Goal: Information Seeking & Learning: Learn about a topic

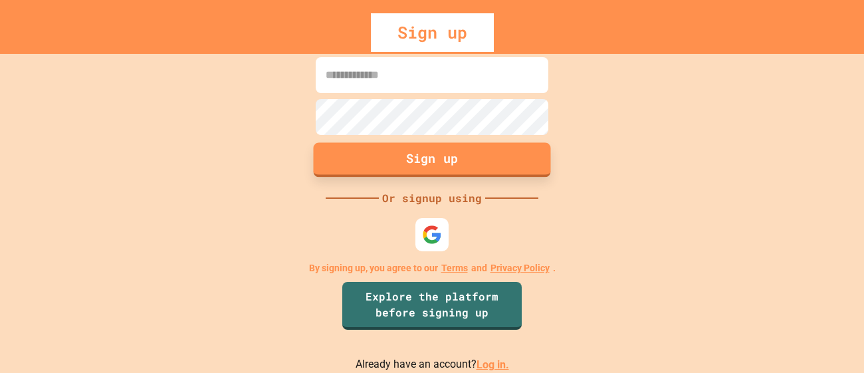
type input "**********"
click at [438, 173] on button "Sign up" at bounding box center [432, 160] width 237 height 35
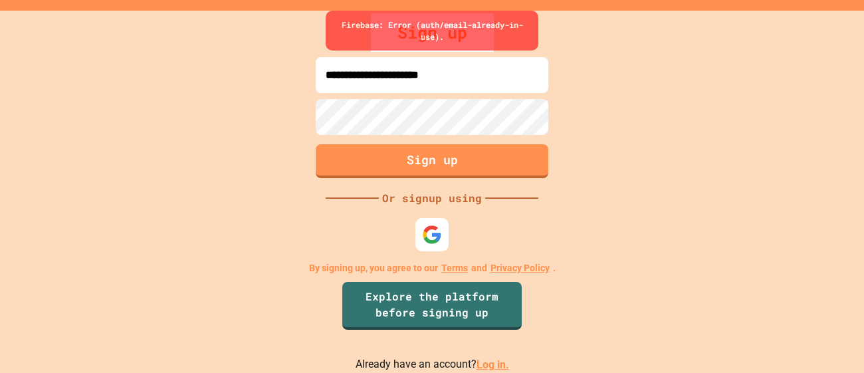
click at [482, 366] on link "Log in." at bounding box center [493, 364] width 33 height 13
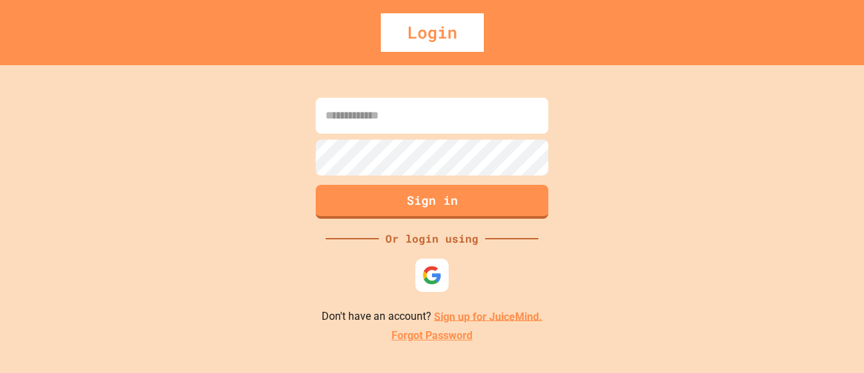
type input "**********"
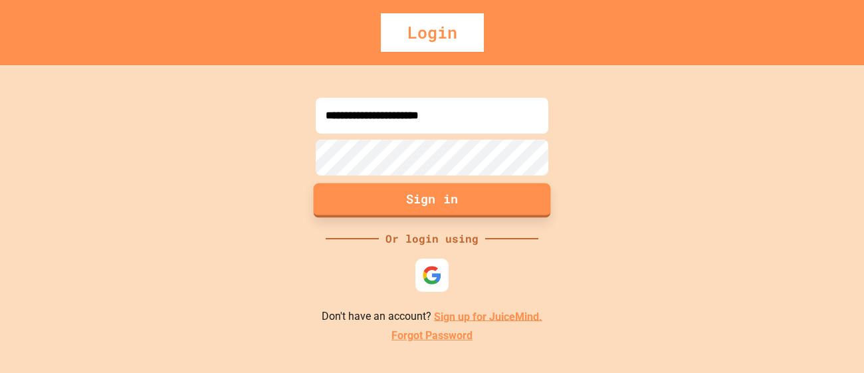
click at [476, 209] on button "Sign in" at bounding box center [432, 200] width 237 height 35
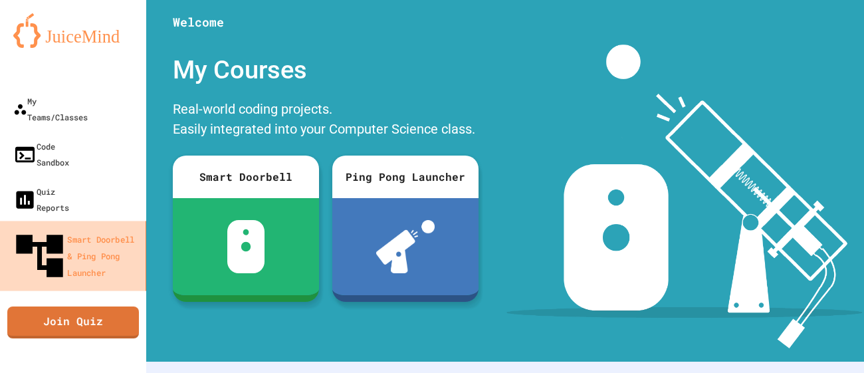
click at [45, 228] on div "Smart Doorbell & Ping Pong Launcher" at bounding box center [75, 256] width 129 height 56
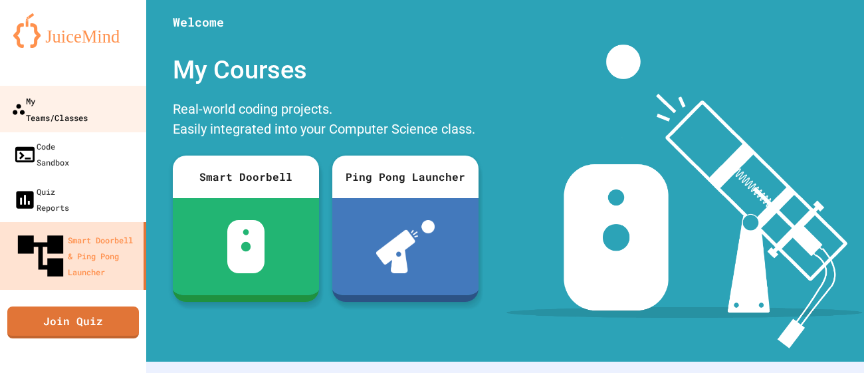
click at [72, 107] on div "My Teams/Classes" at bounding box center [49, 108] width 76 height 33
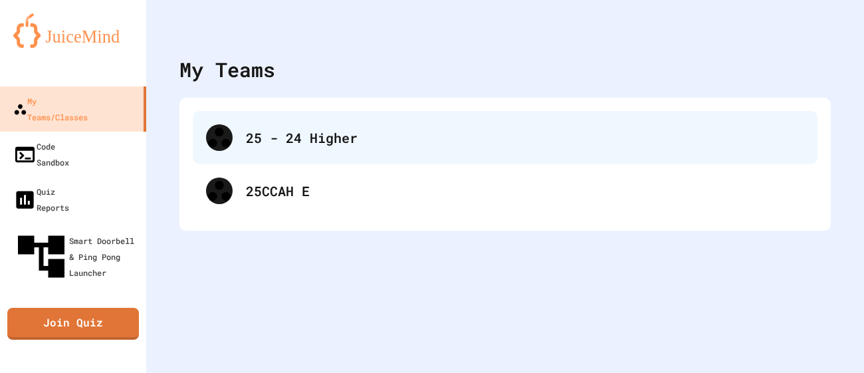
click at [271, 149] on div "25 - 24 Higher" at bounding box center [505, 137] width 625 height 53
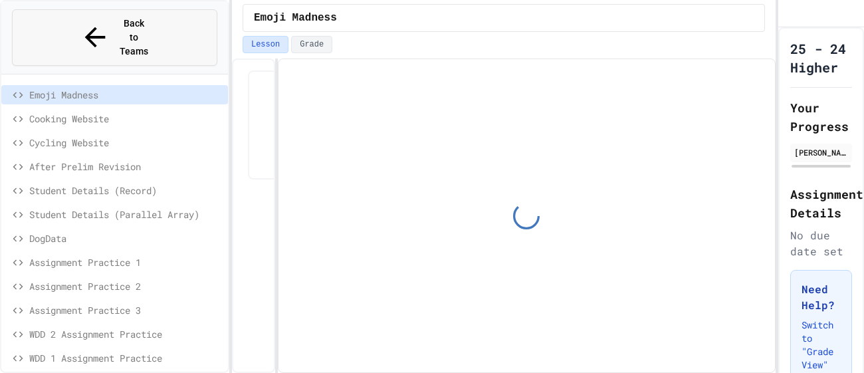
click at [80, 14] on button "Back to Teams" at bounding box center [114, 37] width 205 height 57
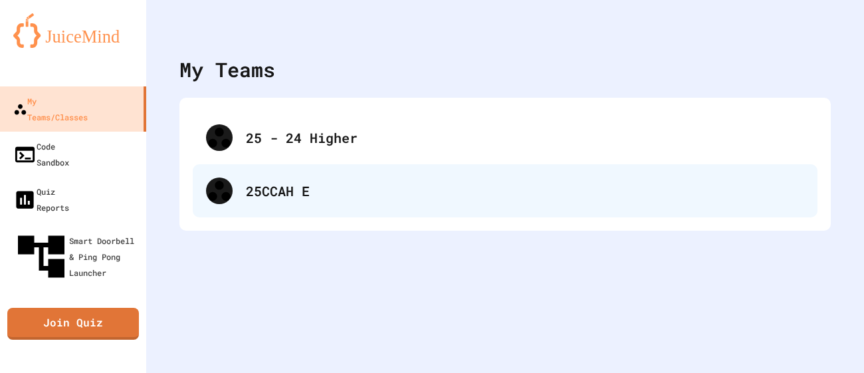
click at [302, 209] on div "25CCAH E" at bounding box center [505, 190] width 625 height 53
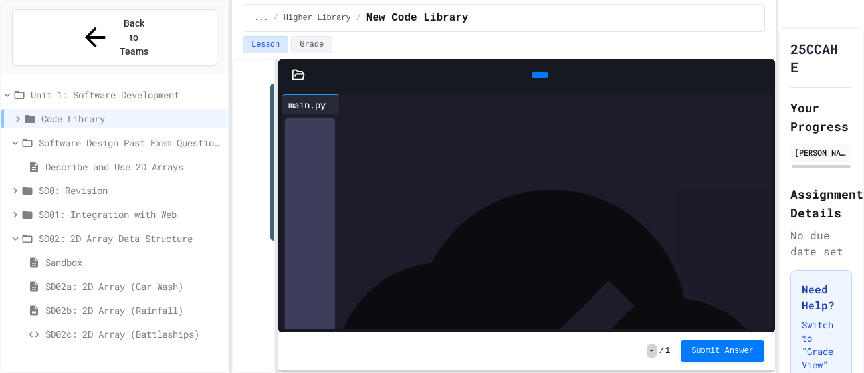
click at [69, 231] on span "SD02: 2D Array Data Structure" at bounding box center [131, 238] width 184 height 14
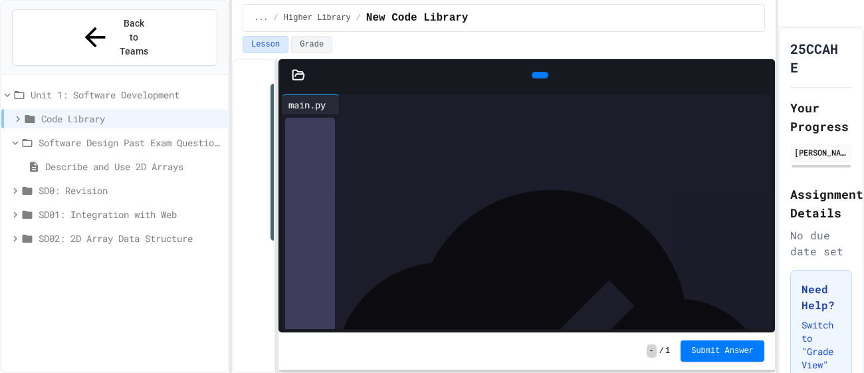
click at [74, 112] on span "Code Library" at bounding box center [132, 119] width 182 height 14
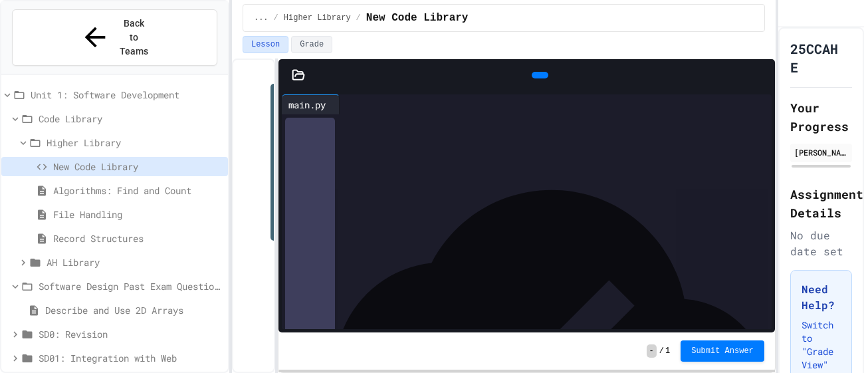
click at [88, 255] on span "AH Library" at bounding box center [135, 262] width 176 height 14
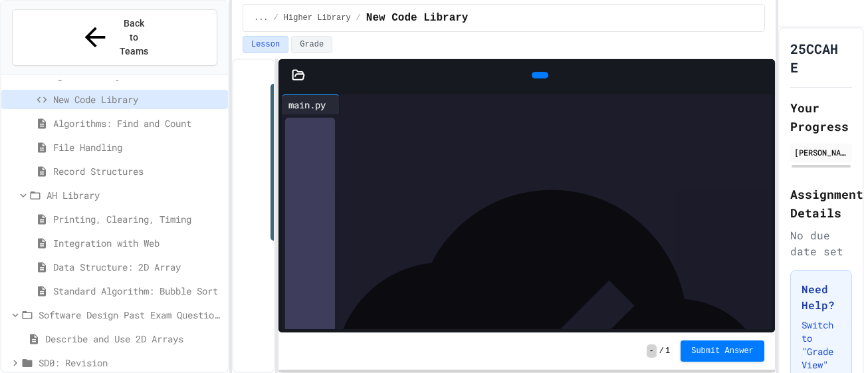
scroll to position [72, 0]
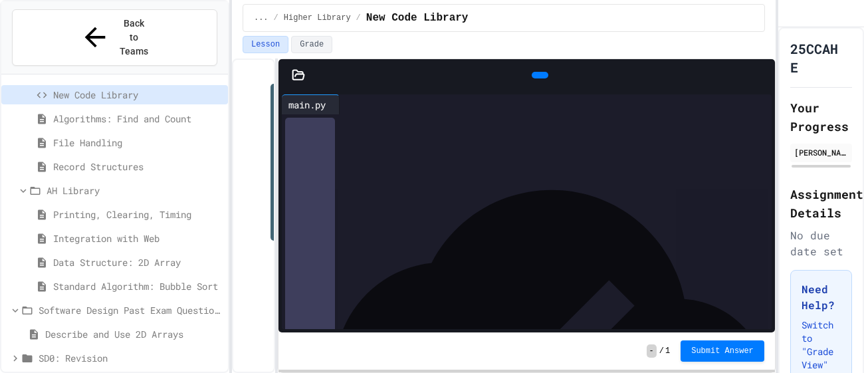
click at [99, 279] on span "Standard Algorithm: Bubble Sort" at bounding box center [138, 286] width 170 height 14
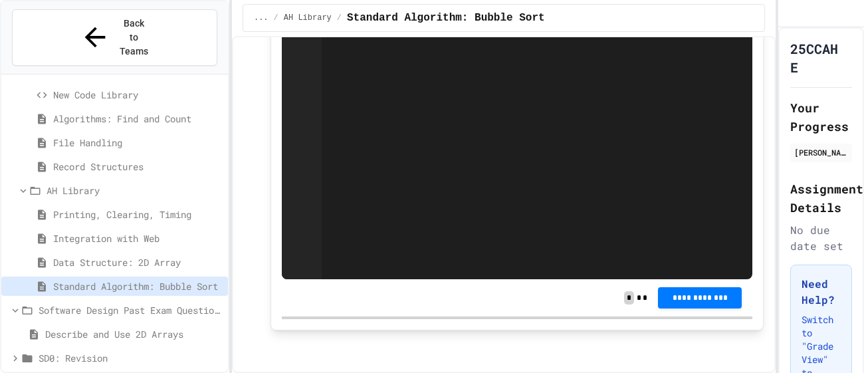
scroll to position [2783, 0]
